Goal: Task Accomplishment & Management: Manage account settings

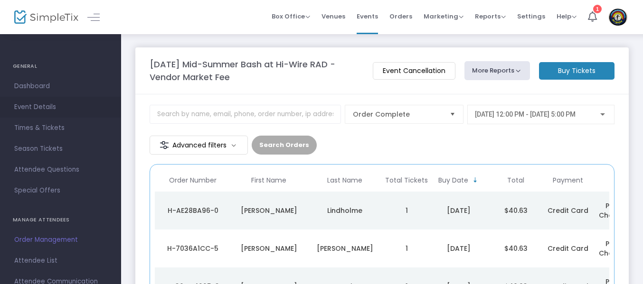
click at [38, 104] on span "Event Details" at bounding box center [60, 107] width 93 height 12
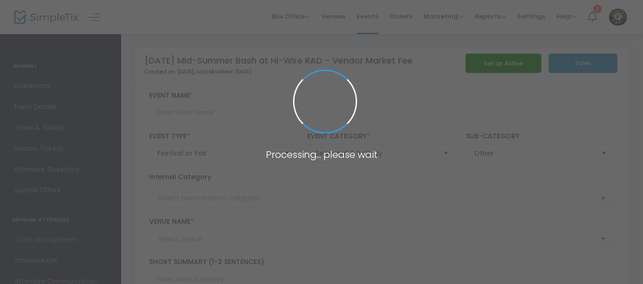
type input "[DATE] Mid-Summer Bash at Hi-Wire RAD - Vendor Market Fee"
type textarea "Hello and Happy Summer! We're excited to announce that we're hosting a Mid-Summ…"
type input "7.000 %"
type input "Buy Tickets"
type input "Hi-Wire Brewing RAD Beer Garden"
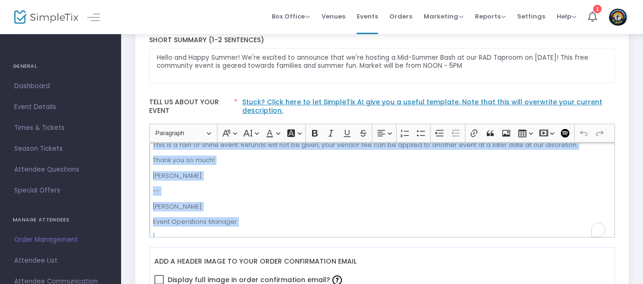
scroll to position [396, 0]
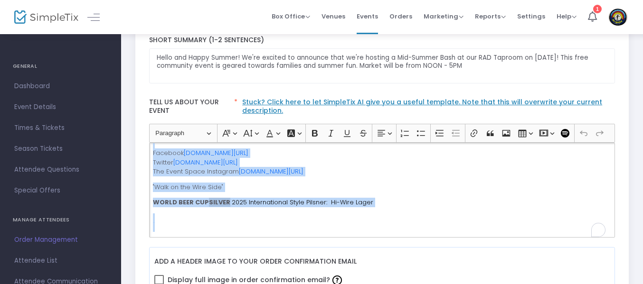
drag, startPoint x: 152, startPoint y: 152, endPoint x: 469, endPoint y: 227, distance: 325.5
click at [469, 227] on div "Hello and Happy Summer! We're excited to announce that we're hosting a Mid-Summ…" at bounding box center [382, 190] width 466 height 95
copy div "Lorem ips Dolor Sitame! Co'ad elitsed do eiusmodt inci ut'la etdolor m Ali-Enim…"
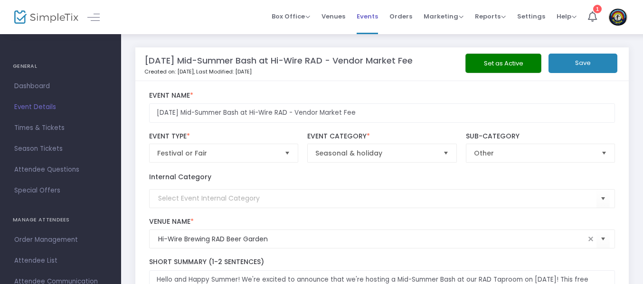
click at [369, 20] on span "Events" at bounding box center [367, 16] width 21 height 24
